Goal: Information Seeking & Learning: Check status

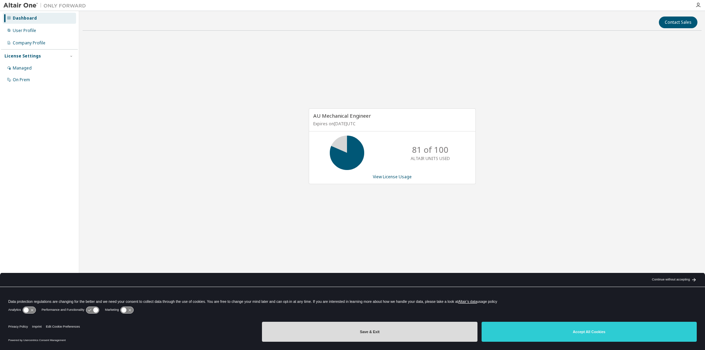
click at [402, 336] on button "Save & Exit" at bounding box center [369, 332] width 215 height 20
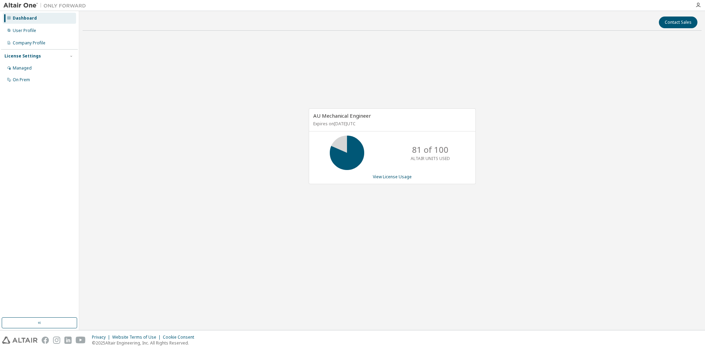
click at [341, 145] on icon at bounding box center [347, 152] width 17 height 17
click at [389, 175] on link "View License Usage" at bounding box center [392, 177] width 39 height 6
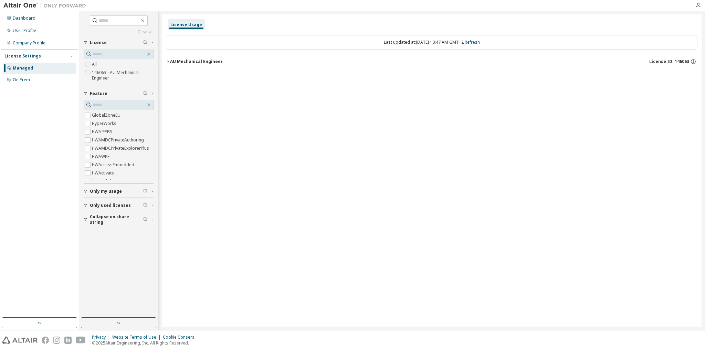
click at [166, 64] on button "AU Mechanical Engineer License ID: 146063" at bounding box center [432, 61] width 532 height 15
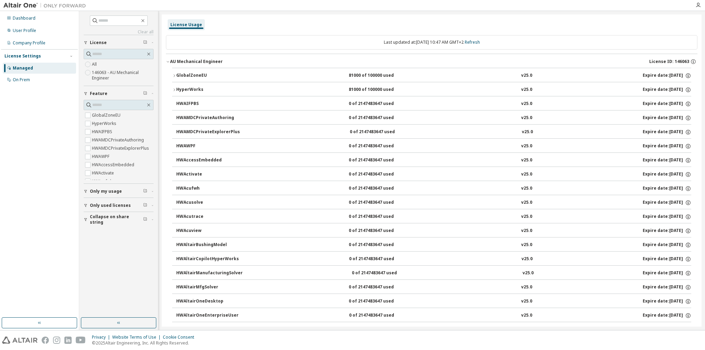
click at [174, 88] on icon "button" at bounding box center [174, 90] width 4 height 4
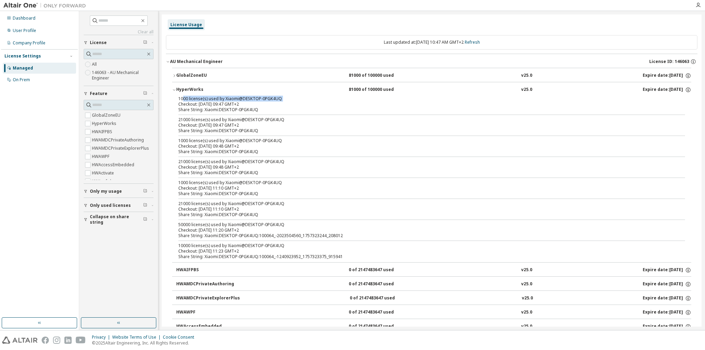
drag, startPoint x: 183, startPoint y: 99, endPoint x: 179, endPoint y: 111, distance: 12.5
click at [179, 103] on div "1000 license(s) used by Xiaomi@DESKTOP-0PGK4UQ Checkout: 2025-09-08 09:47 GMT+2" at bounding box center [423, 101] width 490 height 11
click at [181, 101] on div "1000 license(s) used by Xiaomi@DESKTOP-0PGK4UQ" at bounding box center [423, 99] width 490 height 6
click at [196, 139] on div "1000 license(s) used by Xiaomi@DESKTOP-0PGK4UQ" at bounding box center [423, 141] width 490 height 6
drag, startPoint x: 184, startPoint y: 224, endPoint x: 169, endPoint y: 225, distance: 15.2
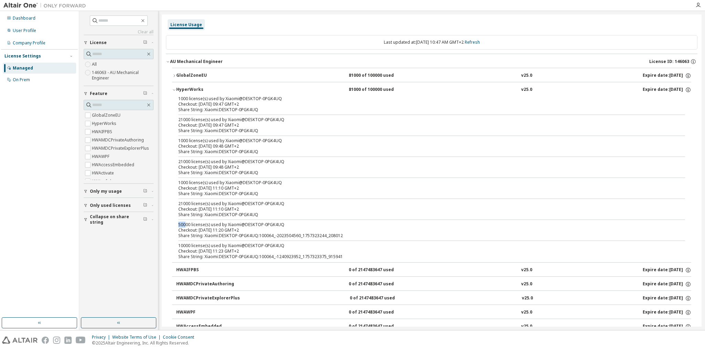
click at [263, 226] on div "50000 license(s) used by Xiaomi@DESKTOP-0PGK4UQ" at bounding box center [423, 225] width 490 height 6
click at [285, 249] on div "Checkout: 2025-09-08 11:23 GMT+2" at bounding box center [423, 252] width 490 height 6
click at [233, 233] on div "Share String: Xiaomi:DESKTOP-0PGK4UQ:100064_-2023504560_1757323244_208012" at bounding box center [423, 236] width 490 height 6
drag, startPoint x: 339, startPoint y: 237, endPoint x: 168, endPoint y: 226, distance: 171.5
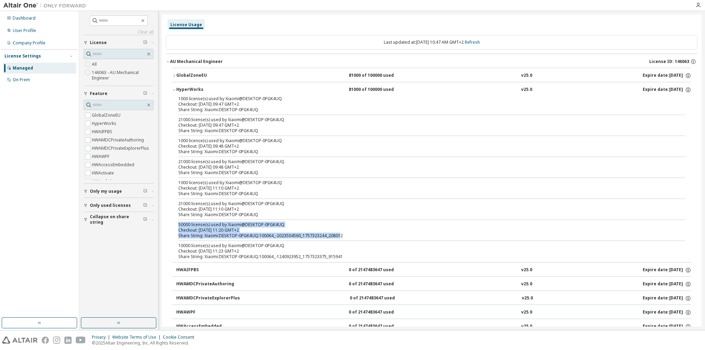
click at [184, 221] on div "1000 license(s) used by Xiaomi@DESKTOP-0PGK4UQ Checkout: 2025-09-08 09:47 GMT+2…" at bounding box center [431, 179] width 519 height 166
drag, startPoint x: 176, startPoint y: 226, endPoint x: 363, endPoint y: 236, distance: 187.0
click at [363, 236] on div "1000 license(s) used by Xiaomi@DESKTOP-0PGK4UQ Checkout: 2025-09-08 09:47 GMT+2…" at bounding box center [431, 179] width 519 height 166
click at [380, 228] on div "Checkout: 2025-09-08 11:20 GMT+2" at bounding box center [423, 231] width 490 height 6
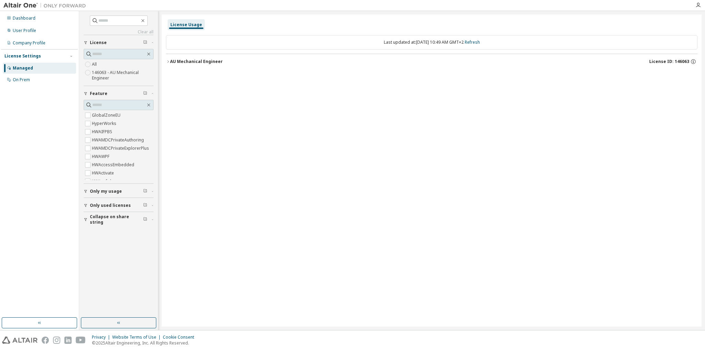
click at [168, 62] on icon "button" at bounding box center [168, 62] width 4 height 4
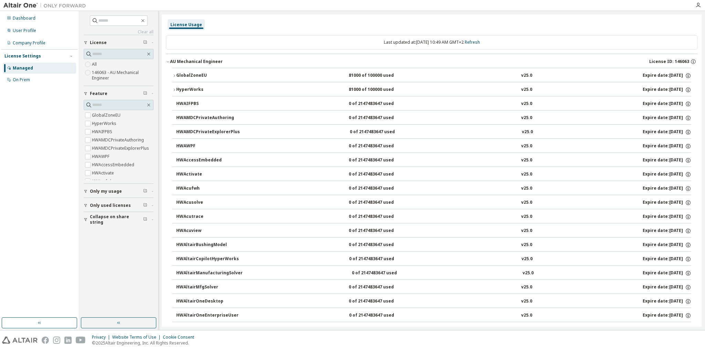
click at [173, 90] on icon "button" at bounding box center [174, 90] width 4 height 4
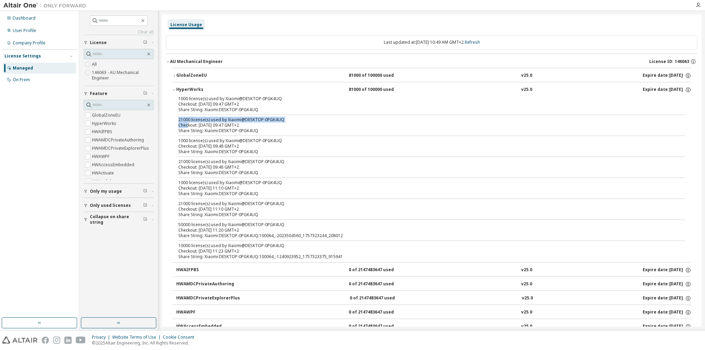
drag, startPoint x: 179, startPoint y: 121, endPoint x: 187, endPoint y: 123, distance: 8.5
click at [187, 123] on div "21000 license(s) used by Xiaomi@DESKTOP-0PGK4UQ Checkout: 2025-09-08 09:47 GMT+2" at bounding box center [423, 122] width 490 height 11
click at [186, 162] on div "21000 license(s) used by Xiaomi@DESKTOP-0PGK4UQ" at bounding box center [423, 162] width 490 height 6
click at [184, 126] on div "Checkout: 2025-09-08 09:47 GMT+2" at bounding box center [423, 126] width 490 height 6
click at [183, 157] on div "1000 license(s) used by Xiaomi@DESKTOP-0PGK4UQ Checkout: 2025-09-08 09:47 GMT+2…" at bounding box center [431, 179] width 519 height 166
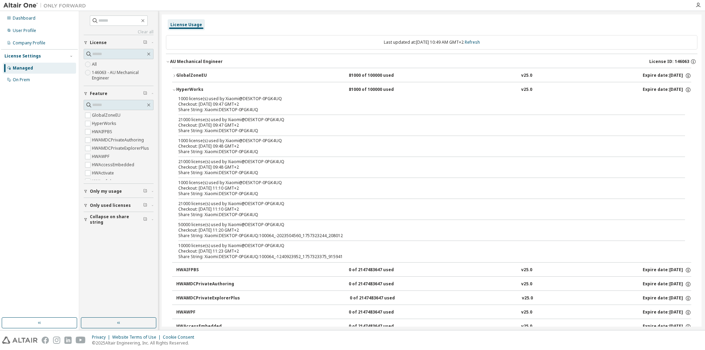
click at [191, 209] on div "Checkout: 2025-09-08 11:10 GMT+2" at bounding box center [423, 210] width 490 height 6
drag, startPoint x: 336, startPoint y: 255, endPoint x: 170, endPoint y: 246, distance: 165.9
drag, startPoint x: 252, startPoint y: 228, endPoint x: 168, endPoint y: 224, distance: 84.2
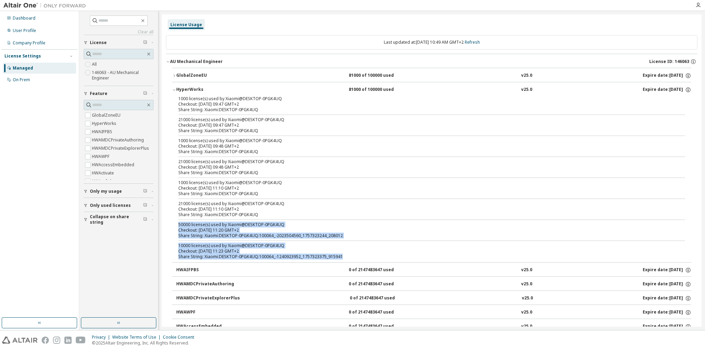
drag, startPoint x: 346, startPoint y: 255, endPoint x: 176, endPoint y: 222, distance: 173.7
click at [176, 222] on div "1000 license(s) used by Xiaomi@DESKTOP-0PGK4UQ Checkout: 2025-09-08 09:47 GMT+2…" at bounding box center [431, 179] width 519 height 166
drag, startPoint x: 263, startPoint y: 189, endPoint x: 171, endPoint y: 181, distance: 92.6
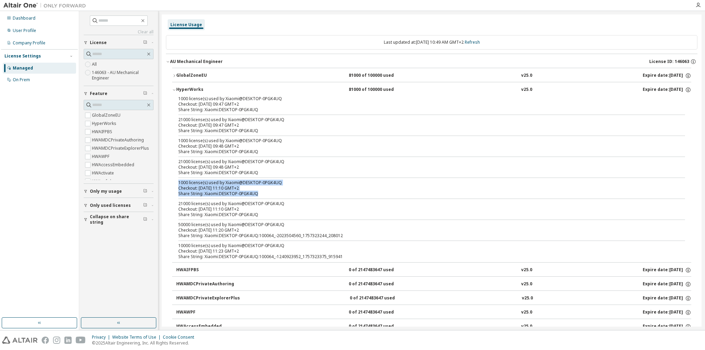
drag, startPoint x: 259, startPoint y: 193, endPoint x: 172, endPoint y: 182, distance: 87.8
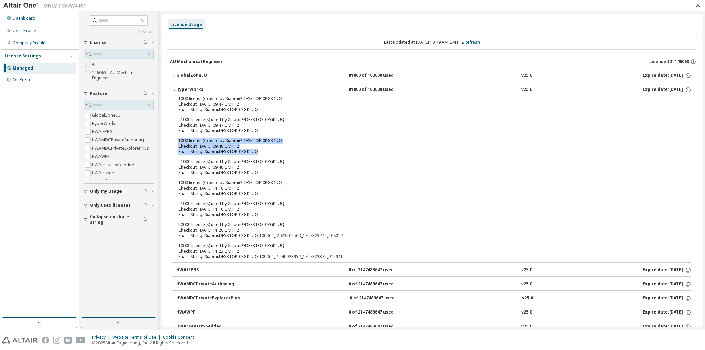
drag, startPoint x: 261, startPoint y: 154, endPoint x: 169, endPoint y: 139, distance: 93.4
click at [264, 114] on div "1000 license(s) used by Xiaomi@DESKTOP-0PGK4UQ Checkout: 2025-09-08 09:47 GMT+2…" at bounding box center [431, 179] width 519 height 166
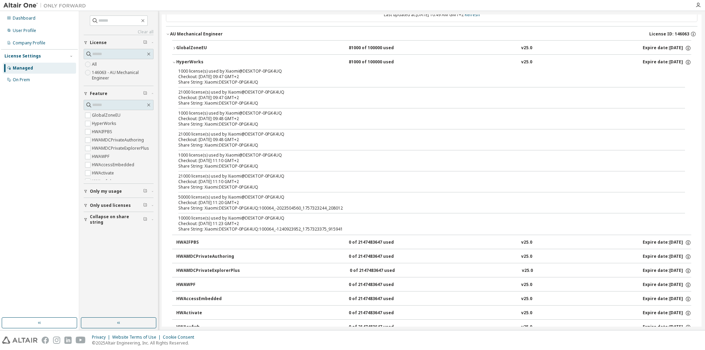
drag, startPoint x: 178, startPoint y: 198, endPoint x: 329, endPoint y: 204, distance: 151.3
click at [327, 204] on div "1000 license(s) used by Xiaomi@DESKTOP-0PGK4UQ Checkout: 2025-09-08 09:47 GMT+2…" at bounding box center [431, 152] width 519 height 166
click at [362, 216] on div "10000 license(s) used by Xiaomi@DESKTOP-0PGK4UQ" at bounding box center [423, 219] width 490 height 6
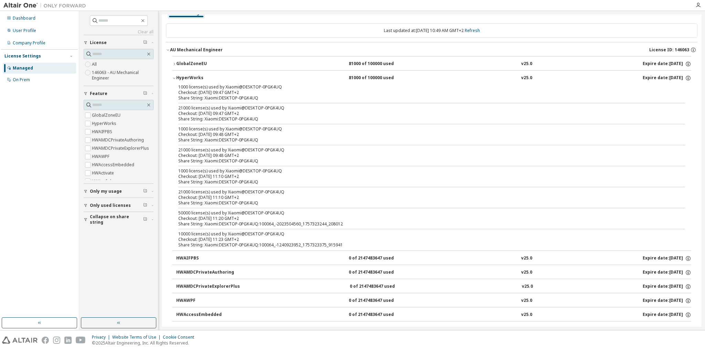
scroll to position [0, 0]
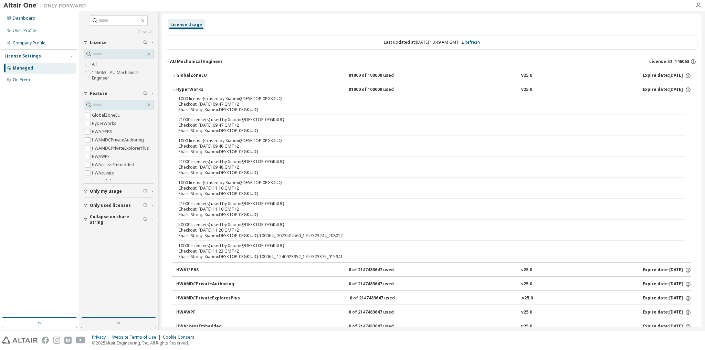
click at [174, 89] on icon "button" at bounding box center [174, 90] width 4 height 4
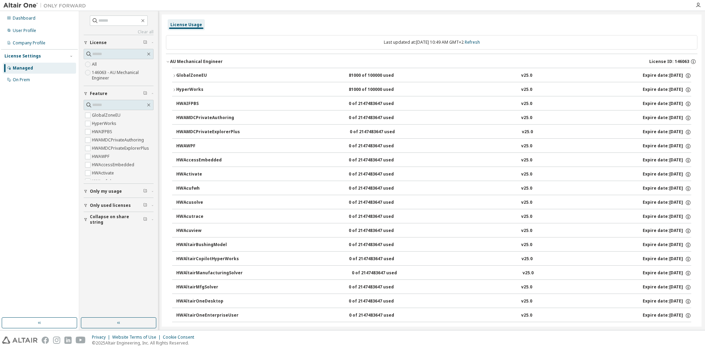
click at [174, 89] on icon "button" at bounding box center [174, 90] width 4 height 4
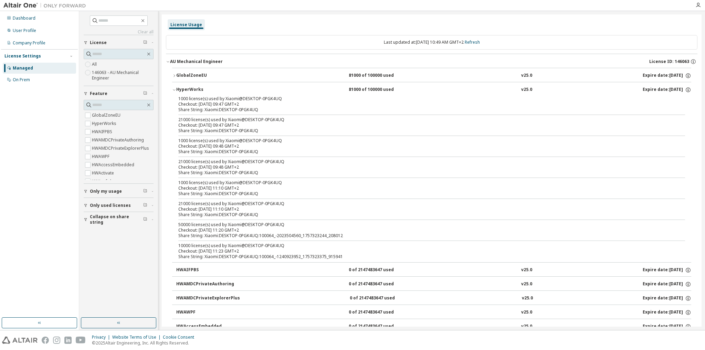
click at [174, 89] on icon "button" at bounding box center [174, 90] width 4 height 4
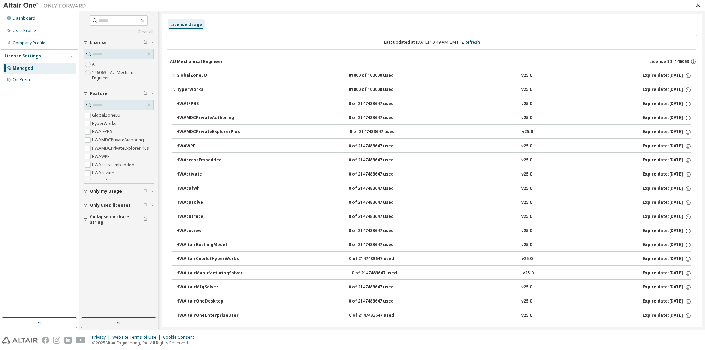
click at [174, 91] on icon "button" at bounding box center [174, 90] width 4 height 4
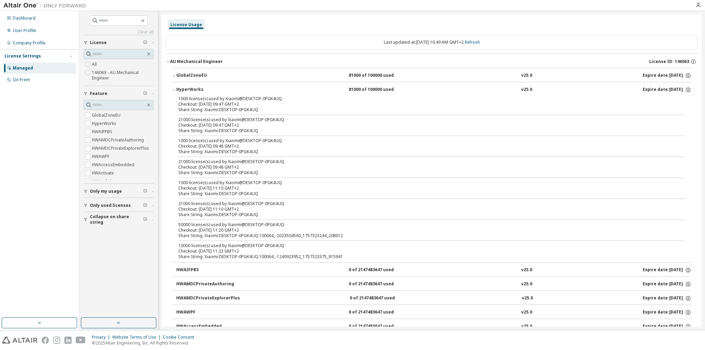
click at [194, 237] on div "Share String: Xiaomi:DESKTOP-0PGK4UQ:100064_-2023504560_1757323244_208012" at bounding box center [423, 236] width 490 height 6
click at [183, 225] on div "50000 license(s) used by Xiaomi@DESKTOP-0PGK4UQ" at bounding box center [423, 225] width 490 height 6
click at [227, 238] on div "1000 license(s) used by Xiaomi@DESKTOP-0PGK4UQ Checkout: 2025-09-08 09:47 GMT+2…" at bounding box center [431, 179] width 519 height 166
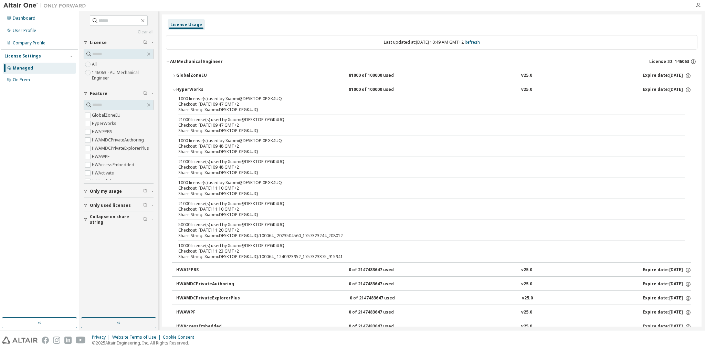
click at [176, 74] on icon "button" at bounding box center [174, 76] width 4 height 4
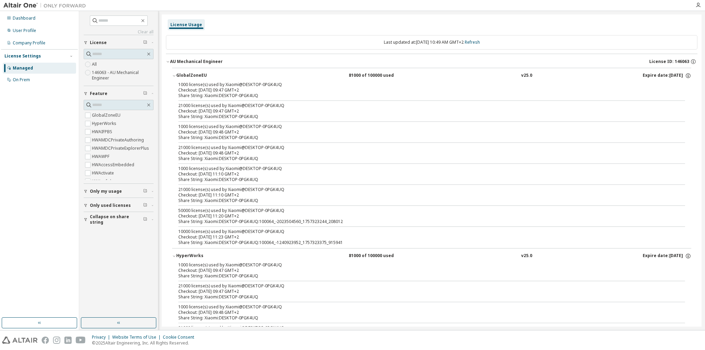
click at [176, 74] on icon "button" at bounding box center [174, 76] width 4 height 4
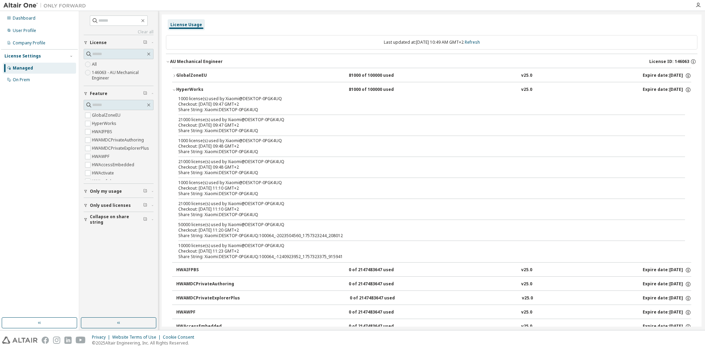
click at [176, 91] on icon "button" at bounding box center [174, 90] width 4 height 4
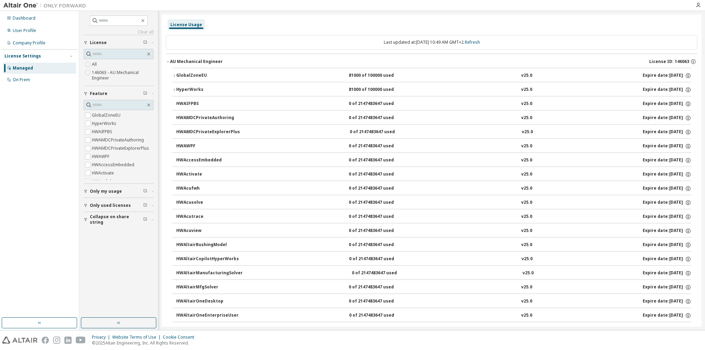
click at [103, 216] on span "Collapse on share string" at bounding box center [116, 219] width 53 height 11
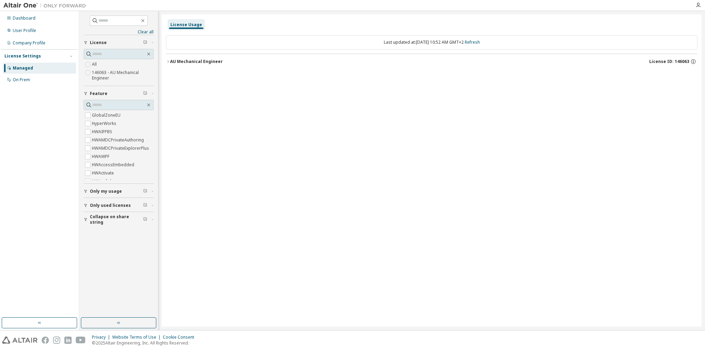
click at [167, 58] on button "AU Mechanical Engineer License ID: 146063" at bounding box center [432, 61] width 532 height 15
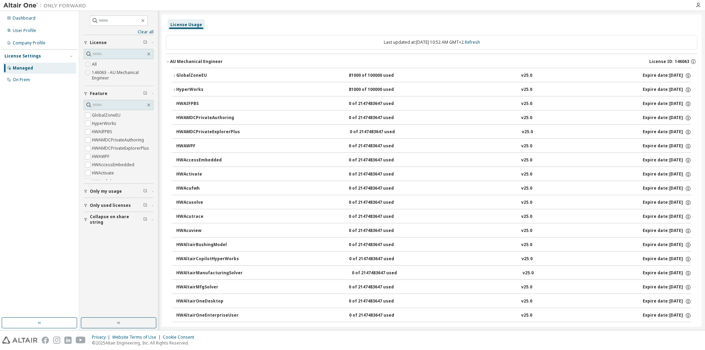
click at [174, 92] on button "HyperWorks 81000 of 100000 used v25.0 Expire date: 2026-06-01" at bounding box center [431, 89] width 519 height 15
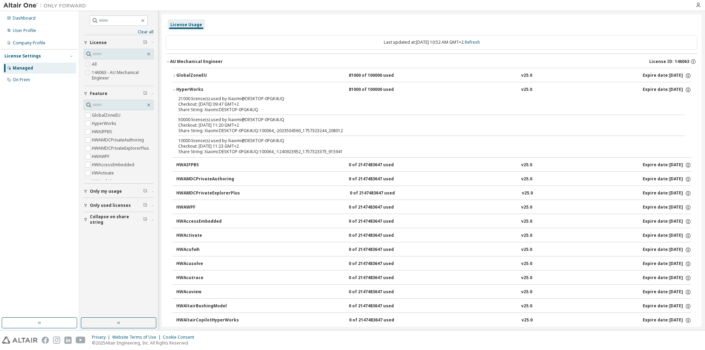
click at [204, 113] on div "21000 license(s) used by Xiaomi@DESKTOP-0PGK4UQ Checkout: 2025-09-08 09:47 GMT+…" at bounding box center [431, 126] width 519 height 61
drag, startPoint x: 181, startPoint y: 119, endPoint x: 193, endPoint y: 123, distance: 12.5
click at [193, 123] on div "21000 license(s) used by Xiaomi@DESKTOP-0PGK4UQ Checkout: 2025-09-08 09:47 GMT+…" at bounding box center [431, 126] width 519 height 61
click at [207, 125] on div "Checkout: 2025-09-08 11:20 GMT+2" at bounding box center [423, 126] width 490 height 6
click at [150, 205] on div "Only used licenses" at bounding box center [121, 206] width 62 height 6
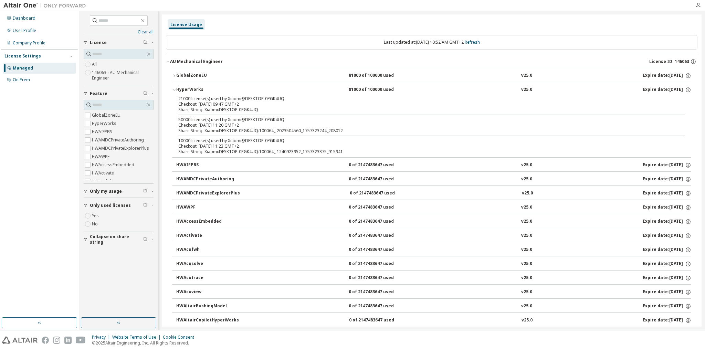
click at [151, 191] on icon "button" at bounding box center [152, 191] width 4 height 2
